Goal: Task Accomplishment & Management: Use online tool/utility

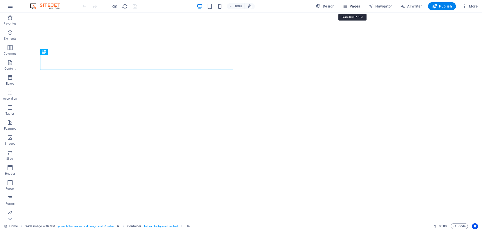
click at [346, 6] on icon "button" at bounding box center [344, 6] width 5 height 5
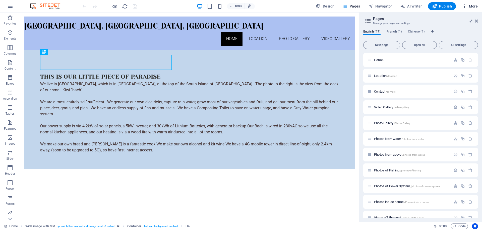
click at [475, 5] on span "More" at bounding box center [469, 6] width 16 height 5
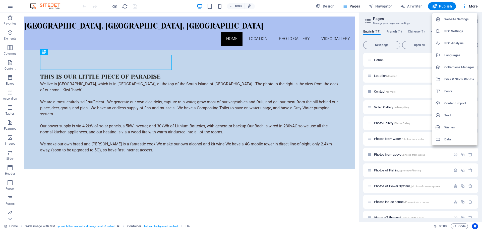
click at [447, 67] on h6 "Collections Manager" at bounding box center [459, 67] width 30 height 6
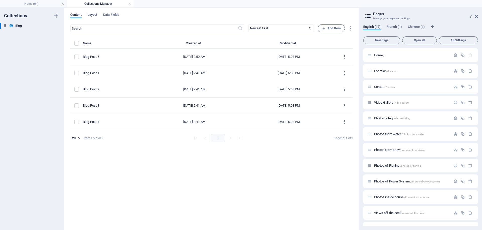
click at [93, 16] on span "Layout" at bounding box center [93, 15] width 10 height 7
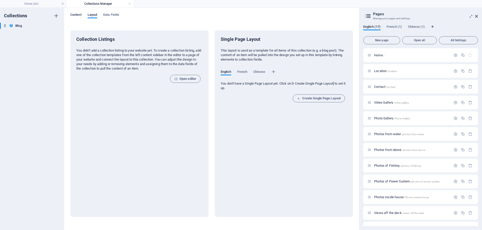
click at [74, 15] on span "Content" at bounding box center [75, 15] width 11 height 7
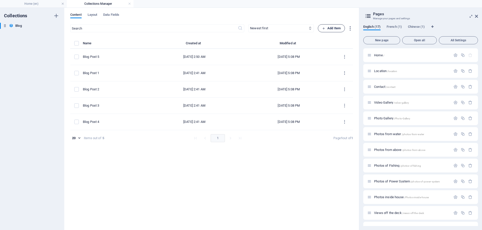
click at [331, 28] on span "Add Item" at bounding box center [331, 28] width 19 height 6
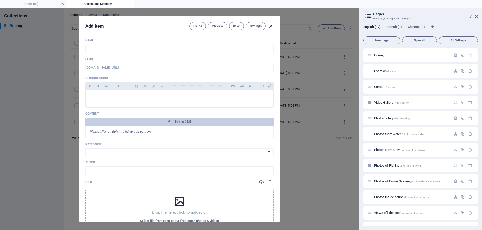
click at [270, 25] on icon "button" at bounding box center [271, 26] width 6 height 6
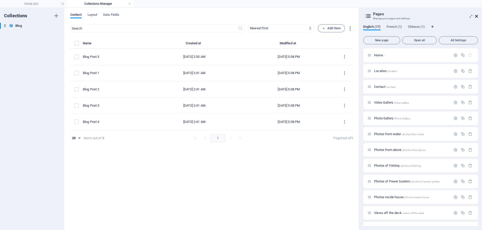
click at [476, 17] on icon at bounding box center [476, 16] width 3 height 4
